Goal: Obtain resource: Download file/media

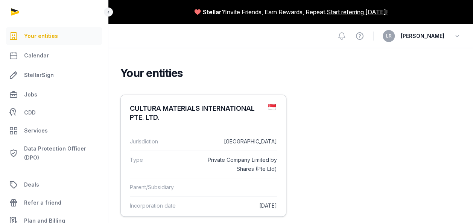
click at [184, 119] on div "CULTURA MATERIALS INTERNATIONAL PTE. LTD." at bounding box center [196, 113] width 132 height 18
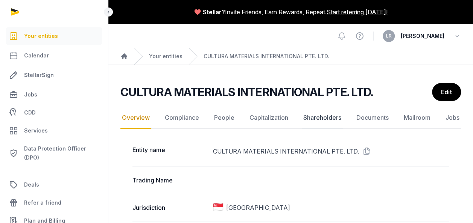
click at [305, 122] on link "Shareholders" at bounding box center [322, 118] width 41 height 22
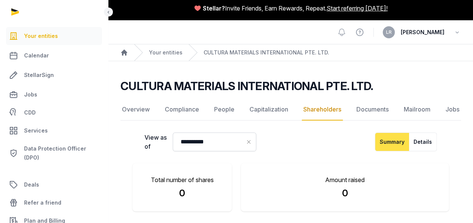
scroll to position [3, 0]
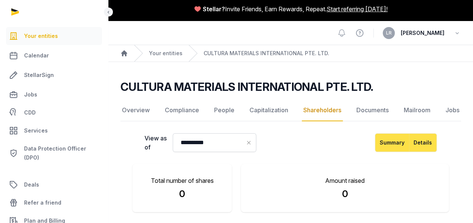
click at [425, 138] on button "Details" at bounding box center [423, 143] width 28 height 19
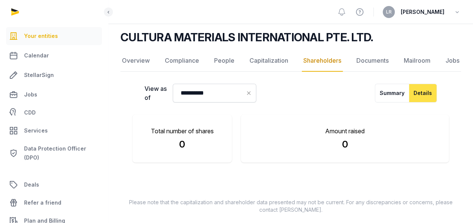
scroll to position [58, 0]
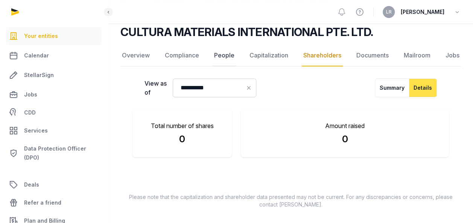
click at [221, 56] on link "People" at bounding box center [224, 56] width 23 height 22
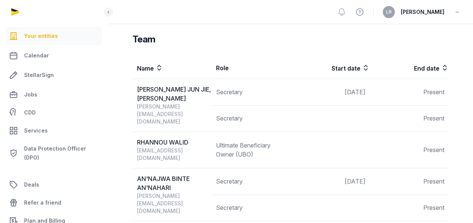
scroll to position [104, 0]
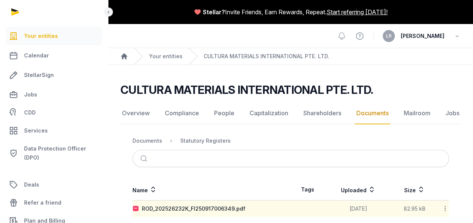
scroll to position [8, 0]
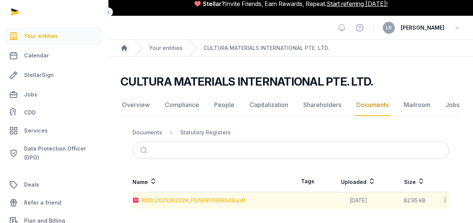
click at [179, 200] on div "ROD_202526232K_FI250917006349.pdf" at bounding box center [193, 201] width 103 height 8
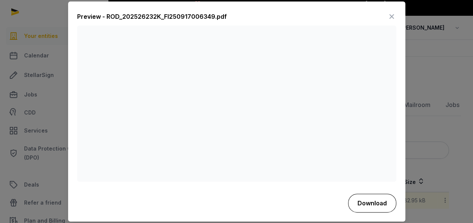
click at [371, 196] on button "Download" at bounding box center [372, 203] width 48 height 19
